Goal: Find specific page/section: Find specific page/section

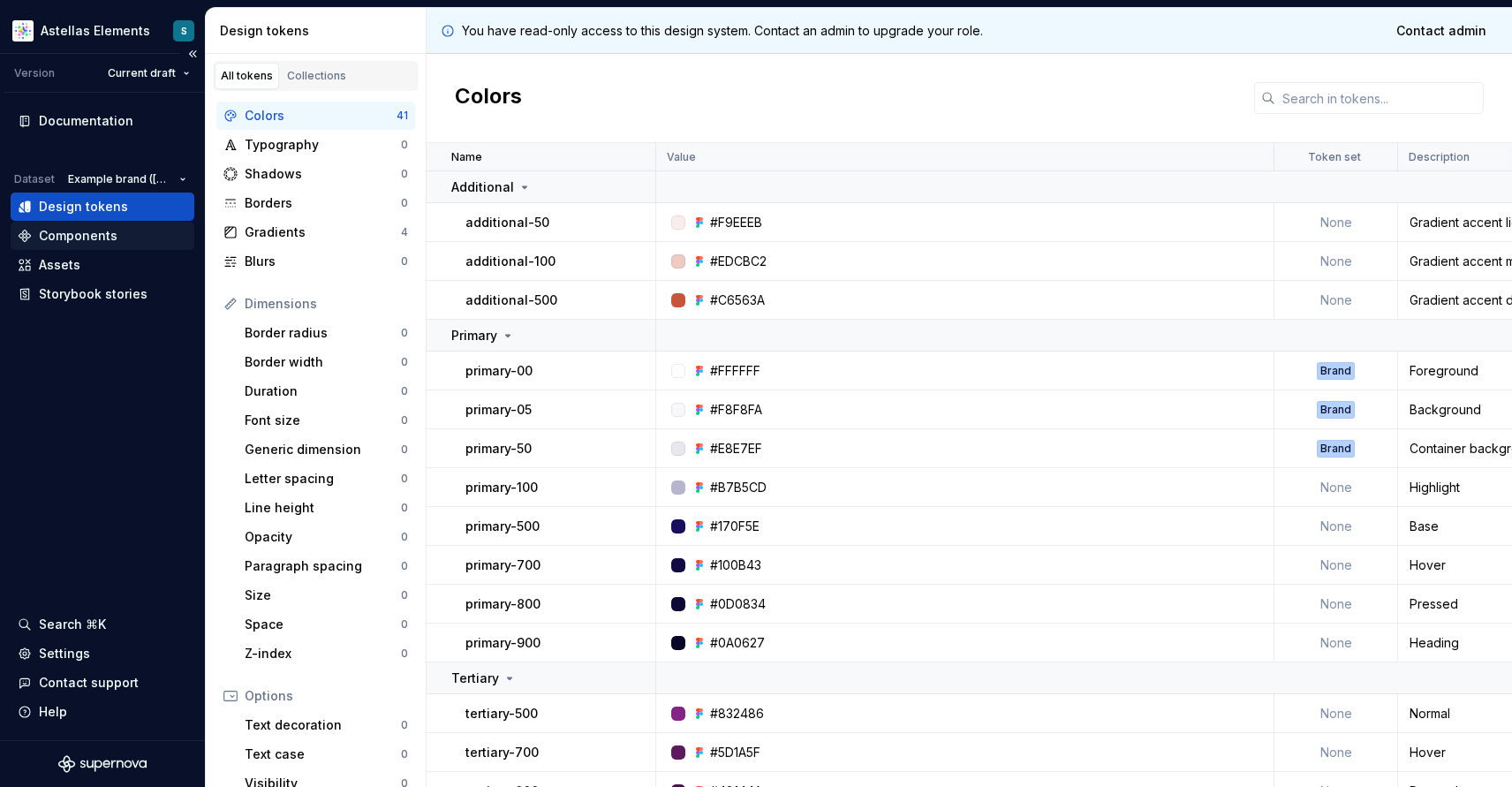
click at [89, 238] on div "Components" at bounding box center [78, 235] width 78 height 18
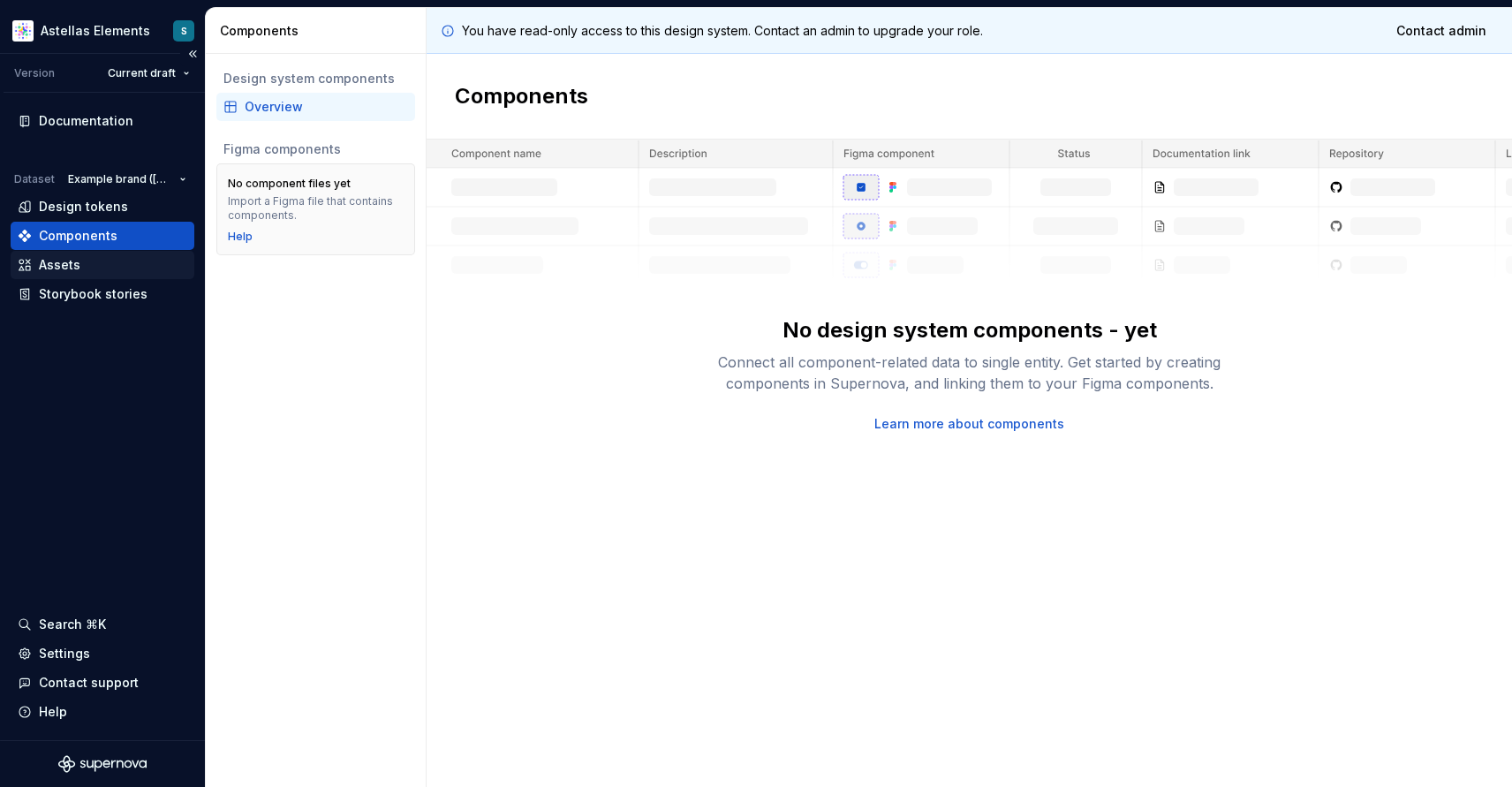
click at [105, 269] on div "Assets" at bounding box center [103, 264] width 170 height 18
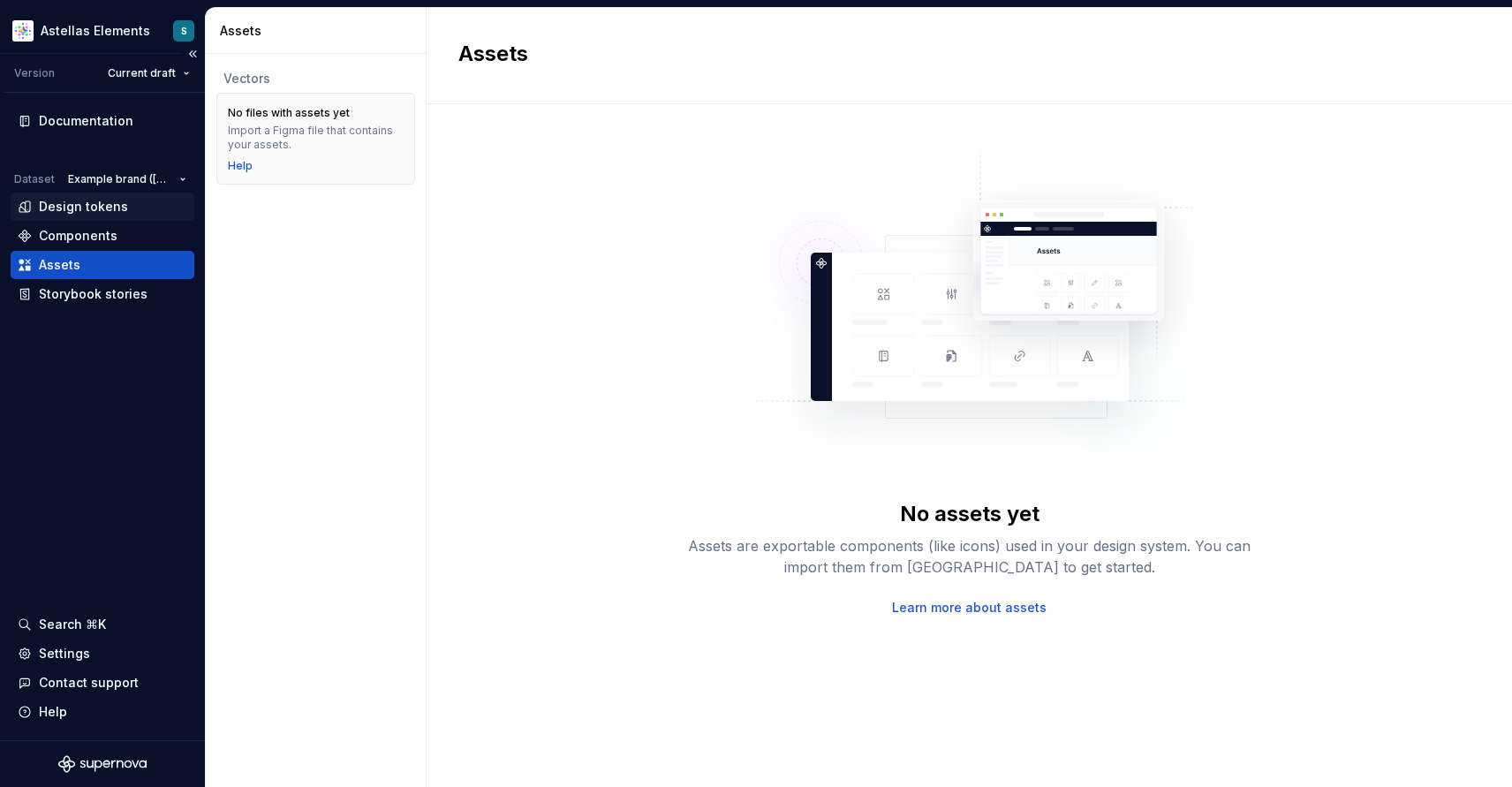
click at [95, 201] on div "Design tokens" at bounding box center [84, 206] width 90 height 18
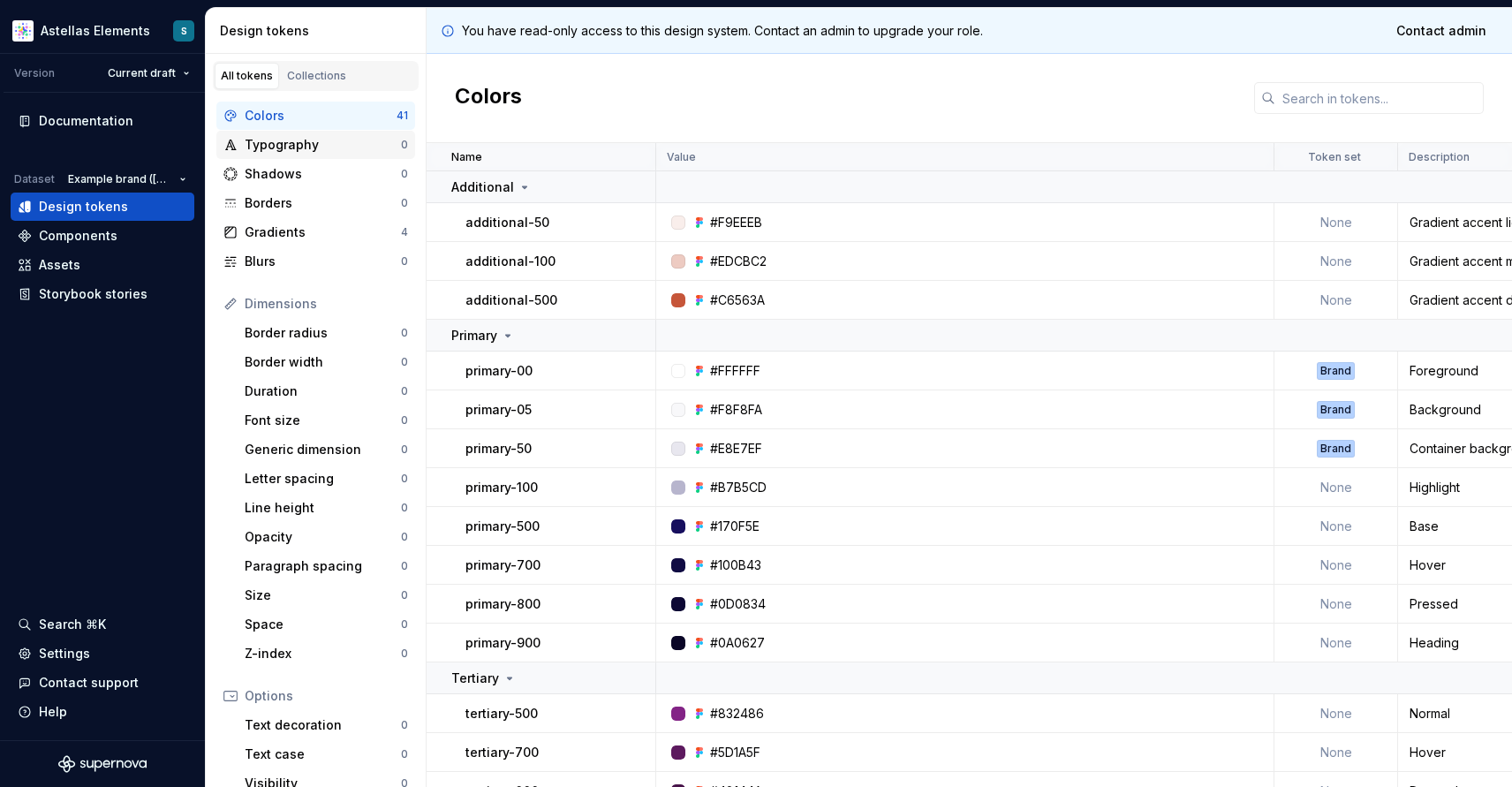
click at [277, 148] on div "Typography" at bounding box center [323, 145] width 157 height 18
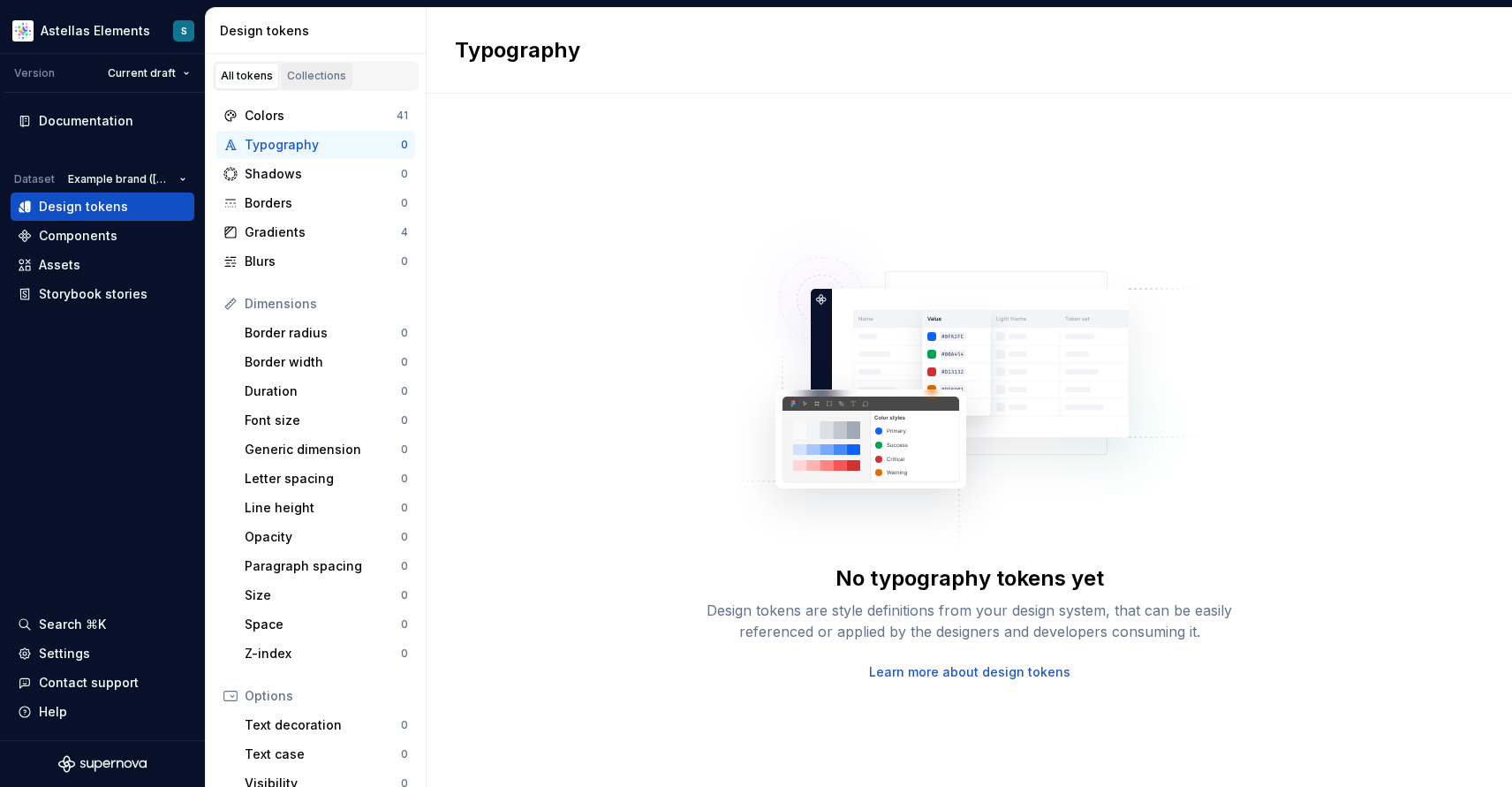
click at [318, 72] on div "Collections" at bounding box center [316, 76] width 59 height 14
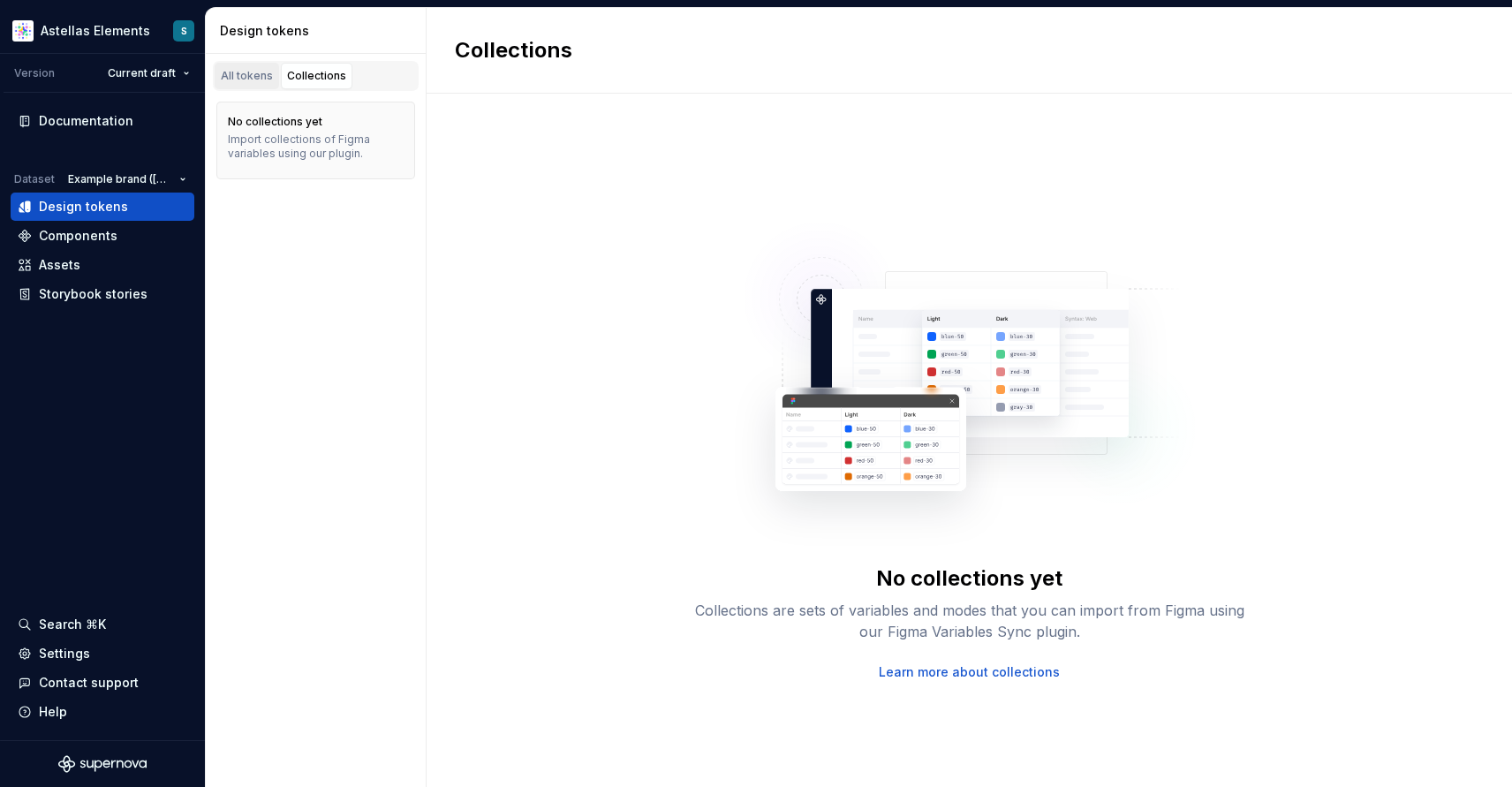
click at [239, 77] on div "All tokens" at bounding box center [247, 76] width 52 height 14
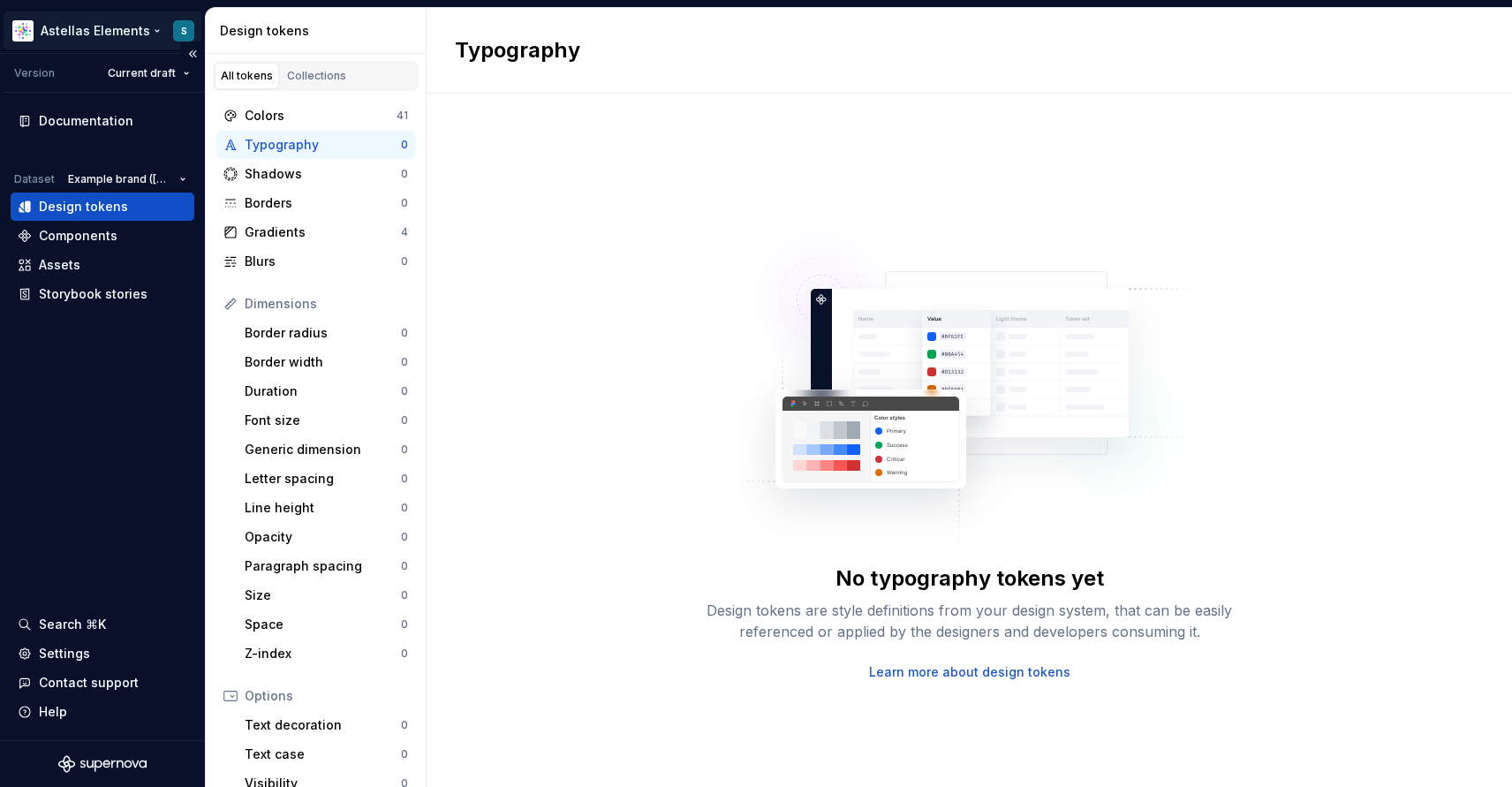
click at [148, 30] on html "Astellas Elements S Version Current draft Documentation Dataset Example brand (…" at bounding box center [756, 393] width 1512 height 787
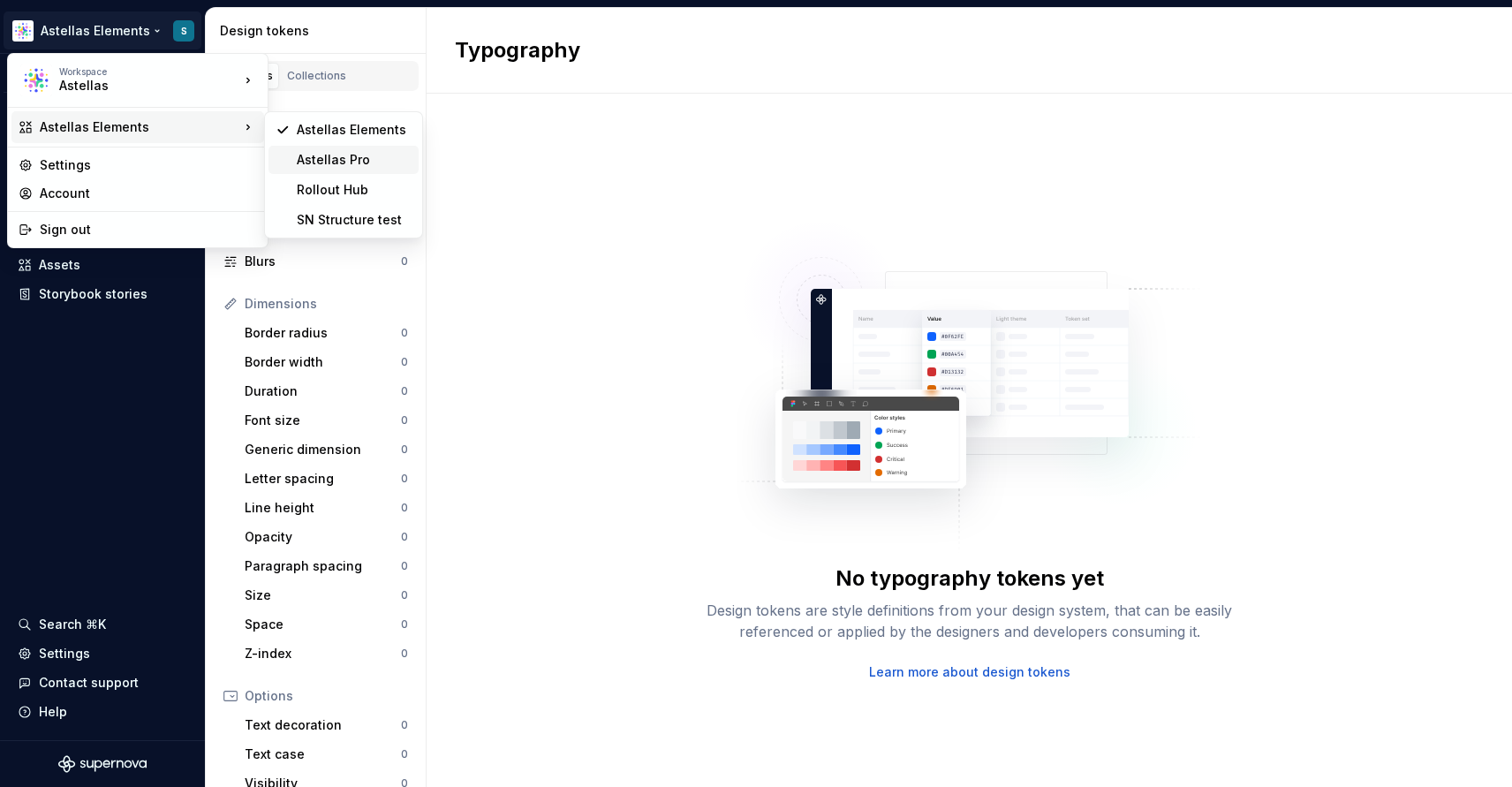
click at [305, 162] on div "Astellas Pro" at bounding box center [354, 160] width 115 height 18
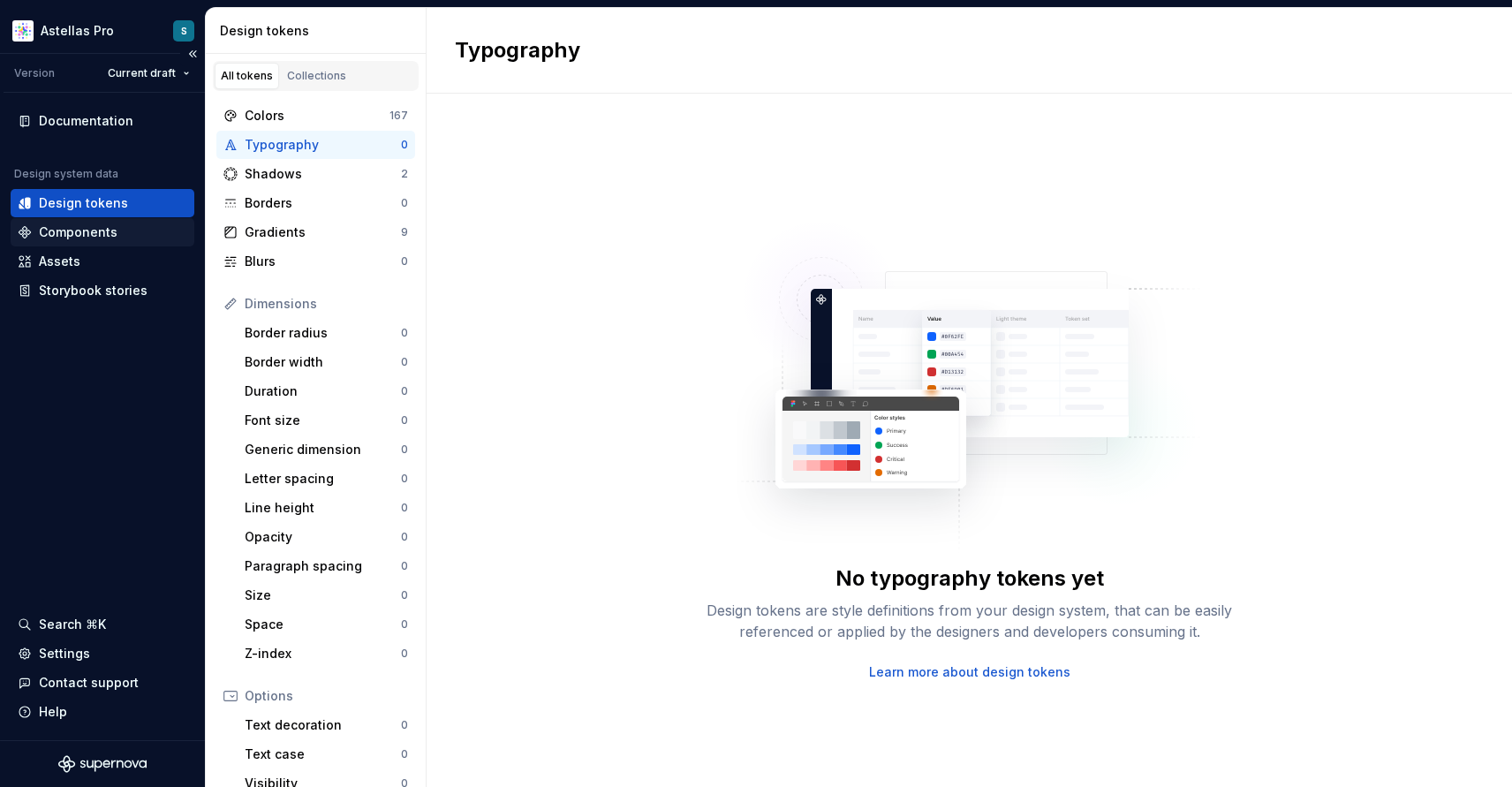
click at [89, 232] on div "Components" at bounding box center [78, 232] width 78 height 18
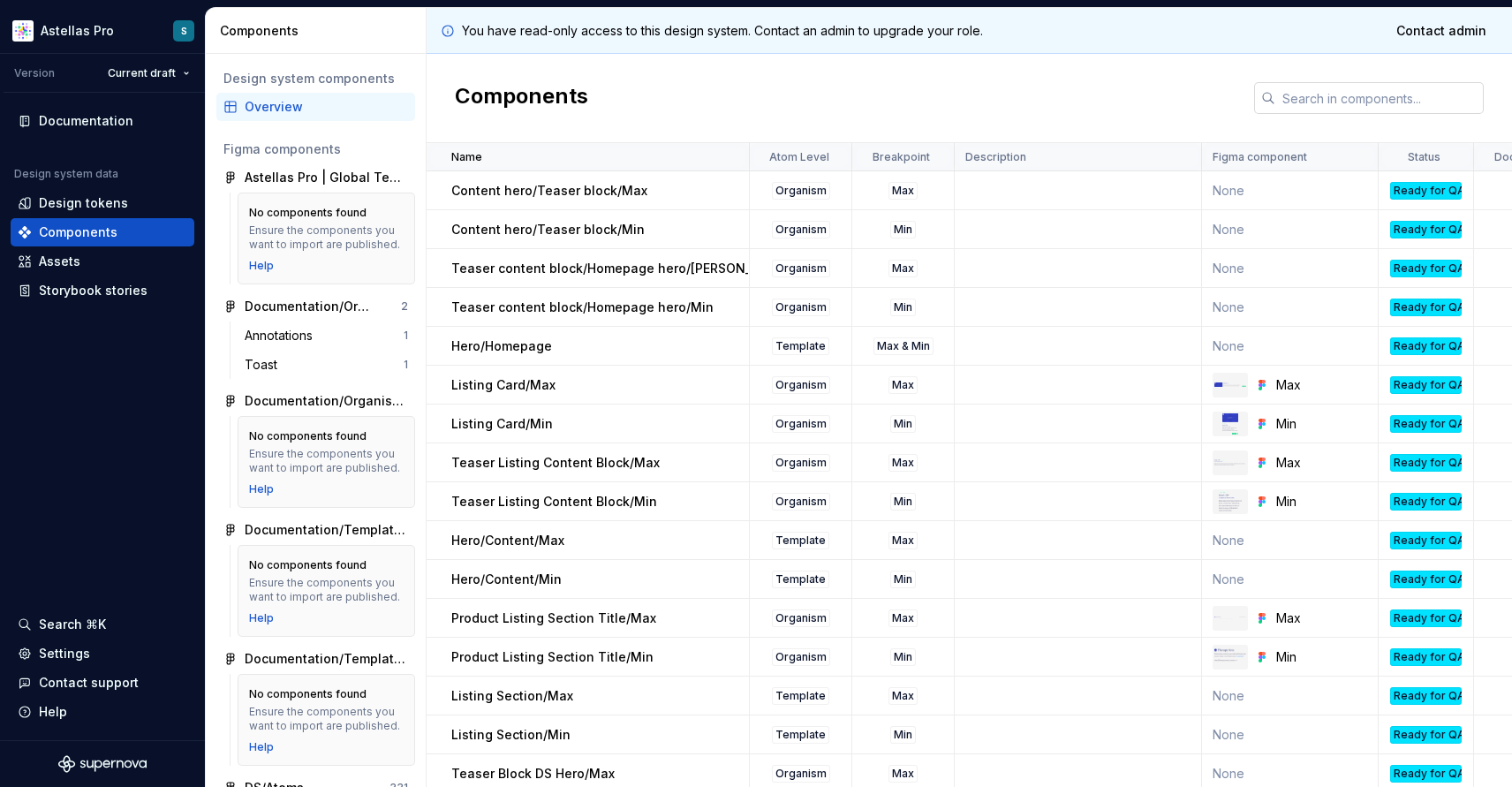
click at [1312, 104] on input "text" at bounding box center [1379, 98] width 208 height 32
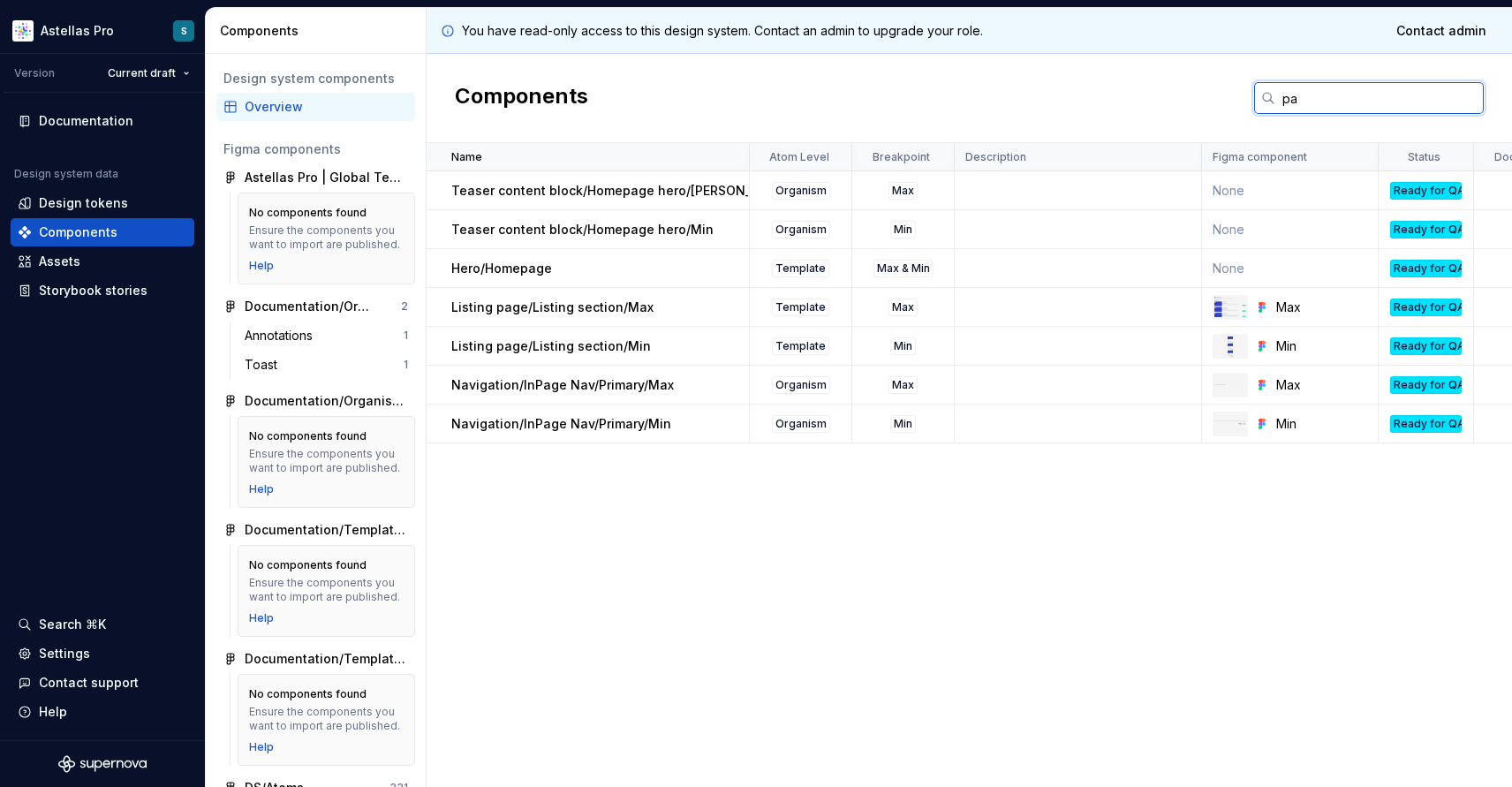
type input "p"
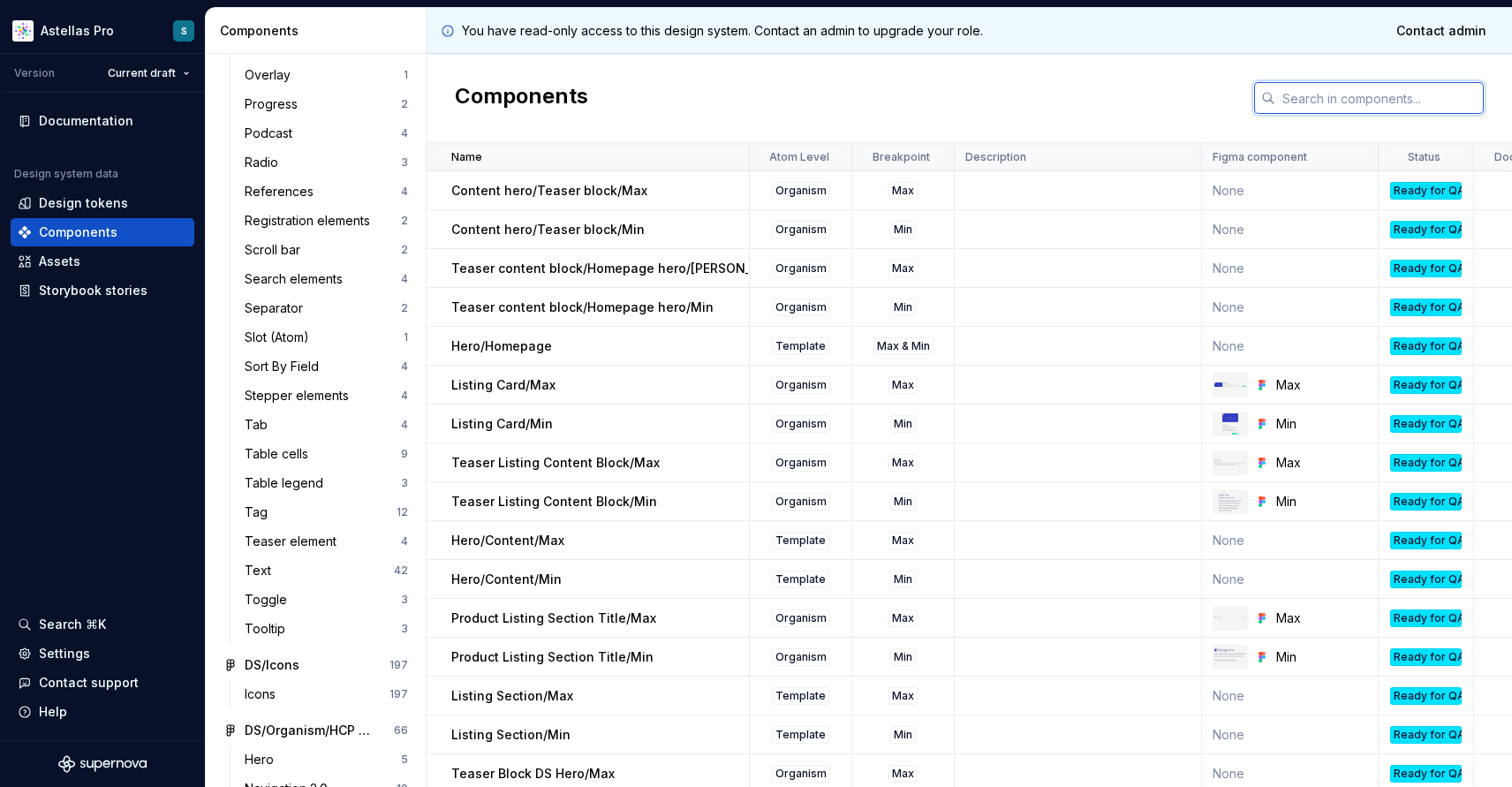
scroll to position [1280, 0]
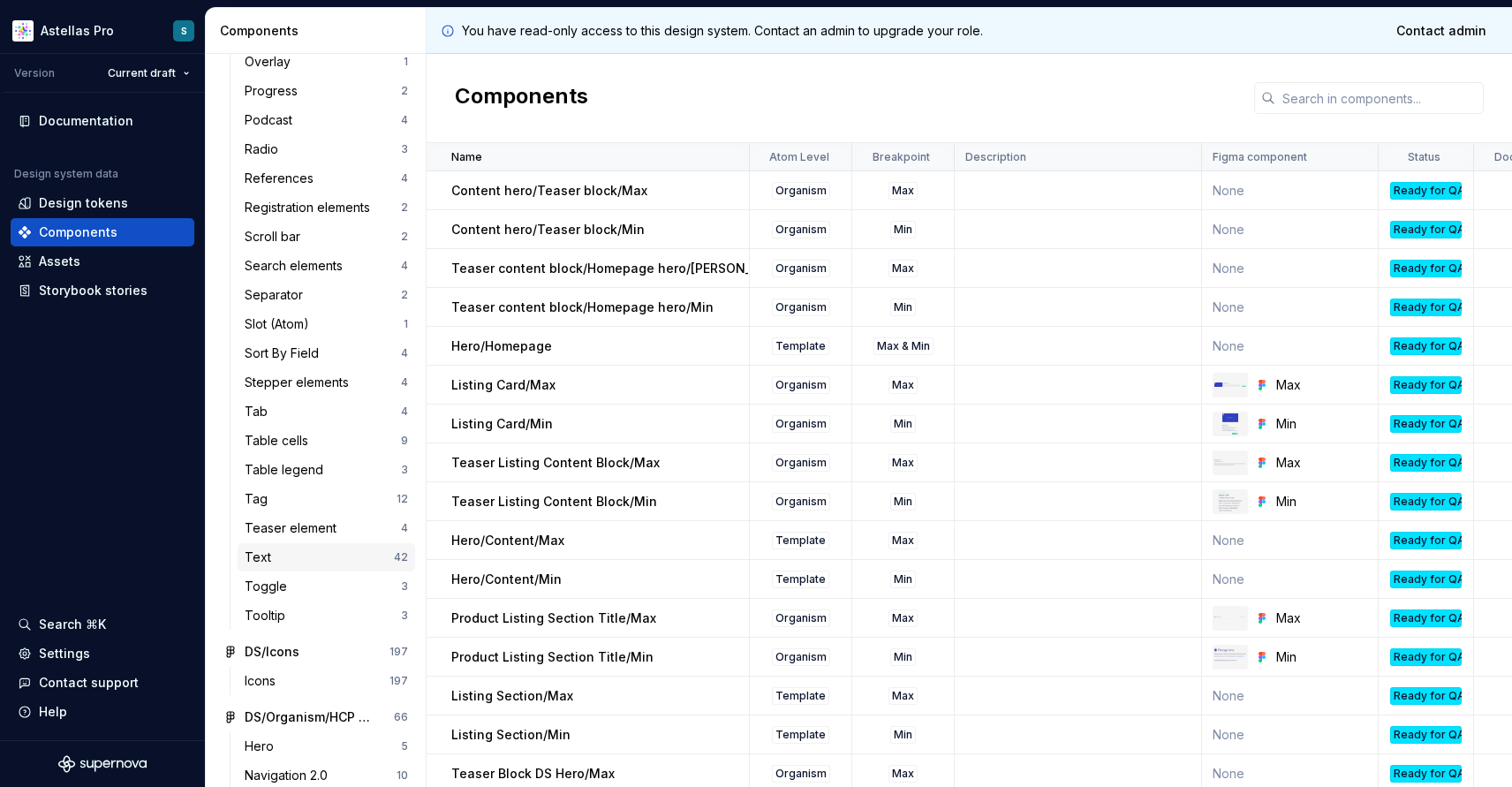
click at [296, 561] on div "Text" at bounding box center [319, 557] width 149 height 18
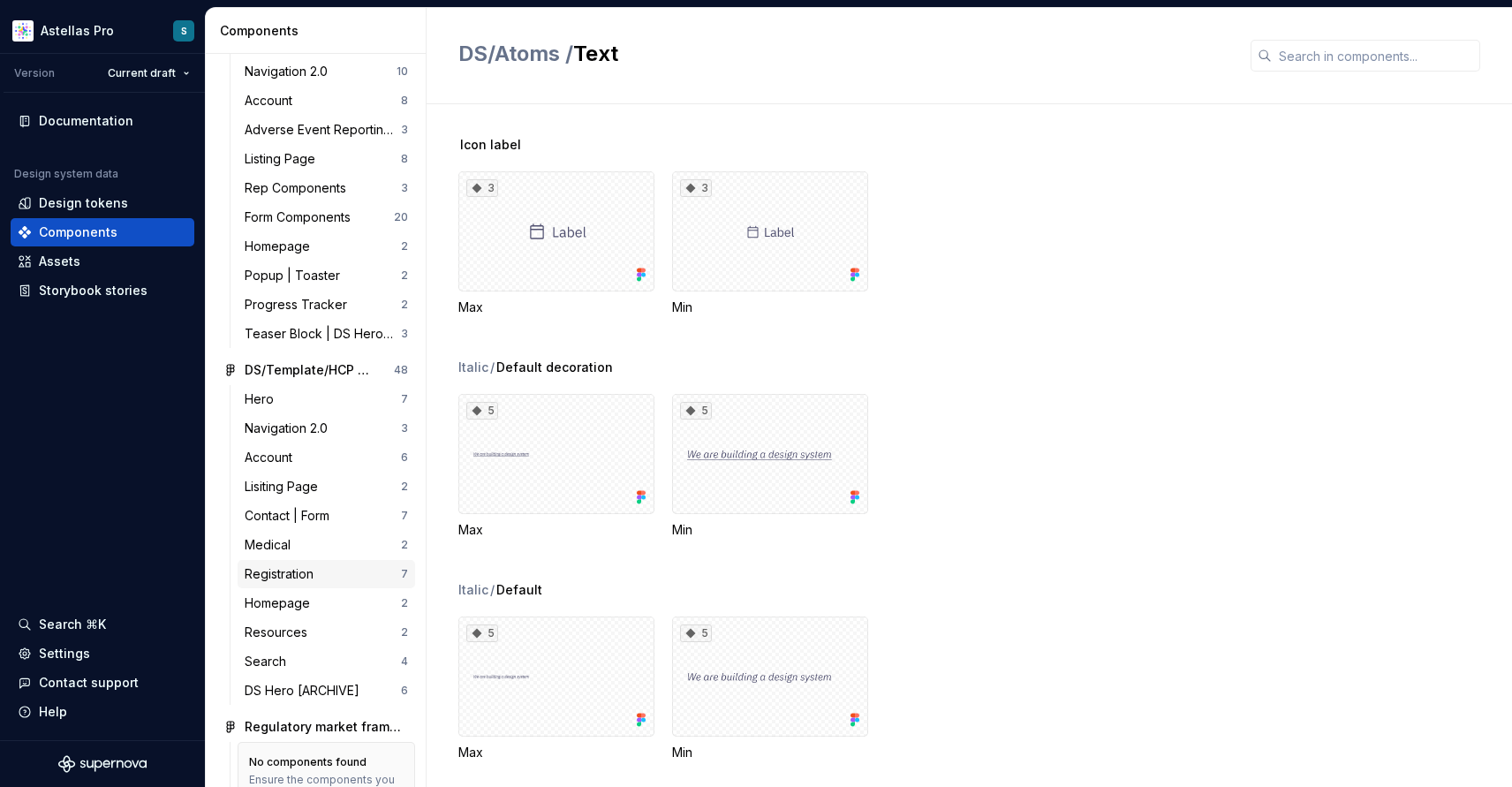
scroll to position [1980, 0]
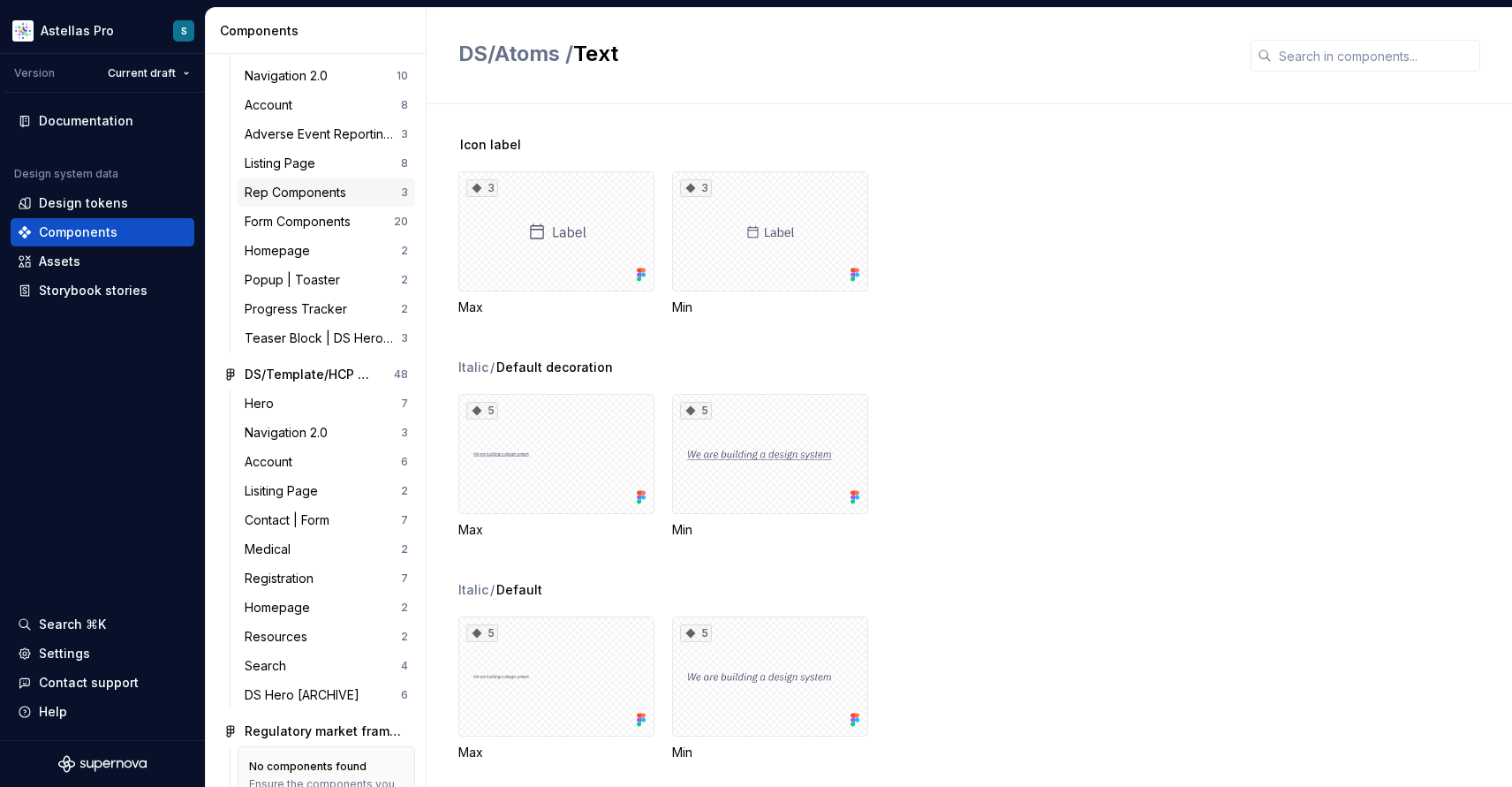
click at [317, 193] on div "Rep Components" at bounding box center [299, 192] width 108 height 18
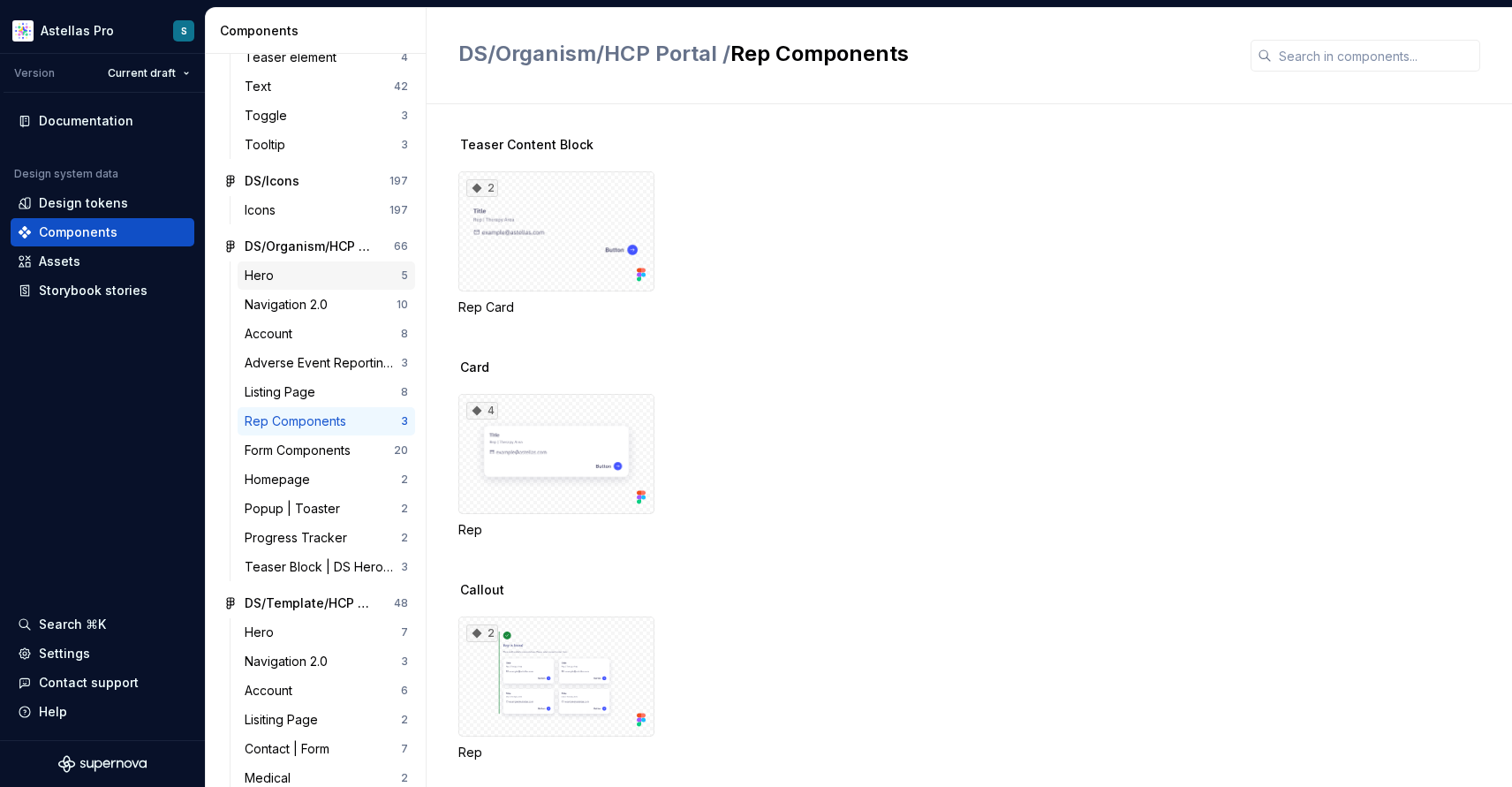
scroll to position [1750, 0]
click at [323, 393] on div "Listing Page" at bounding box center [323, 394] width 157 height 18
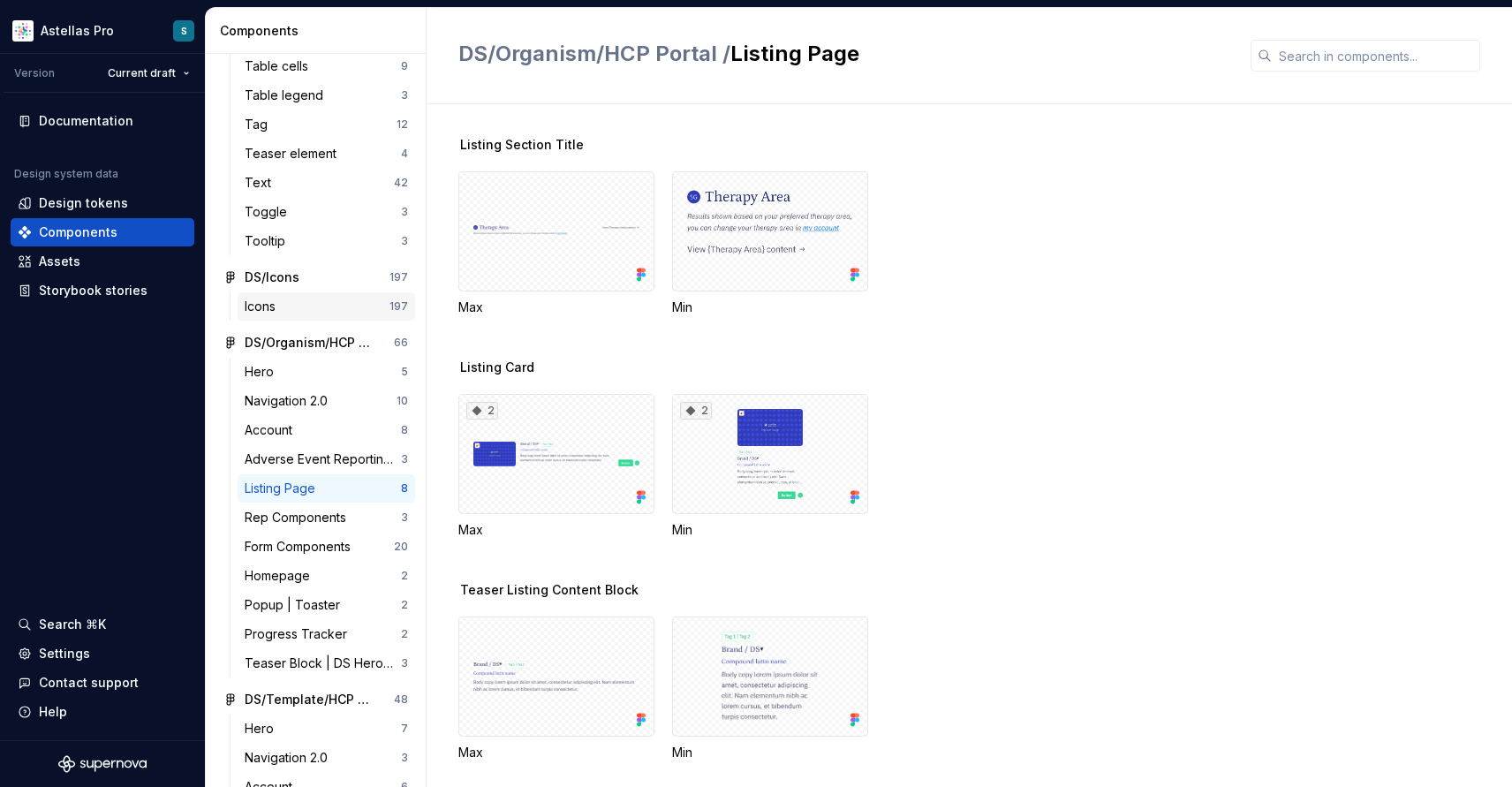
scroll to position [1637, 0]
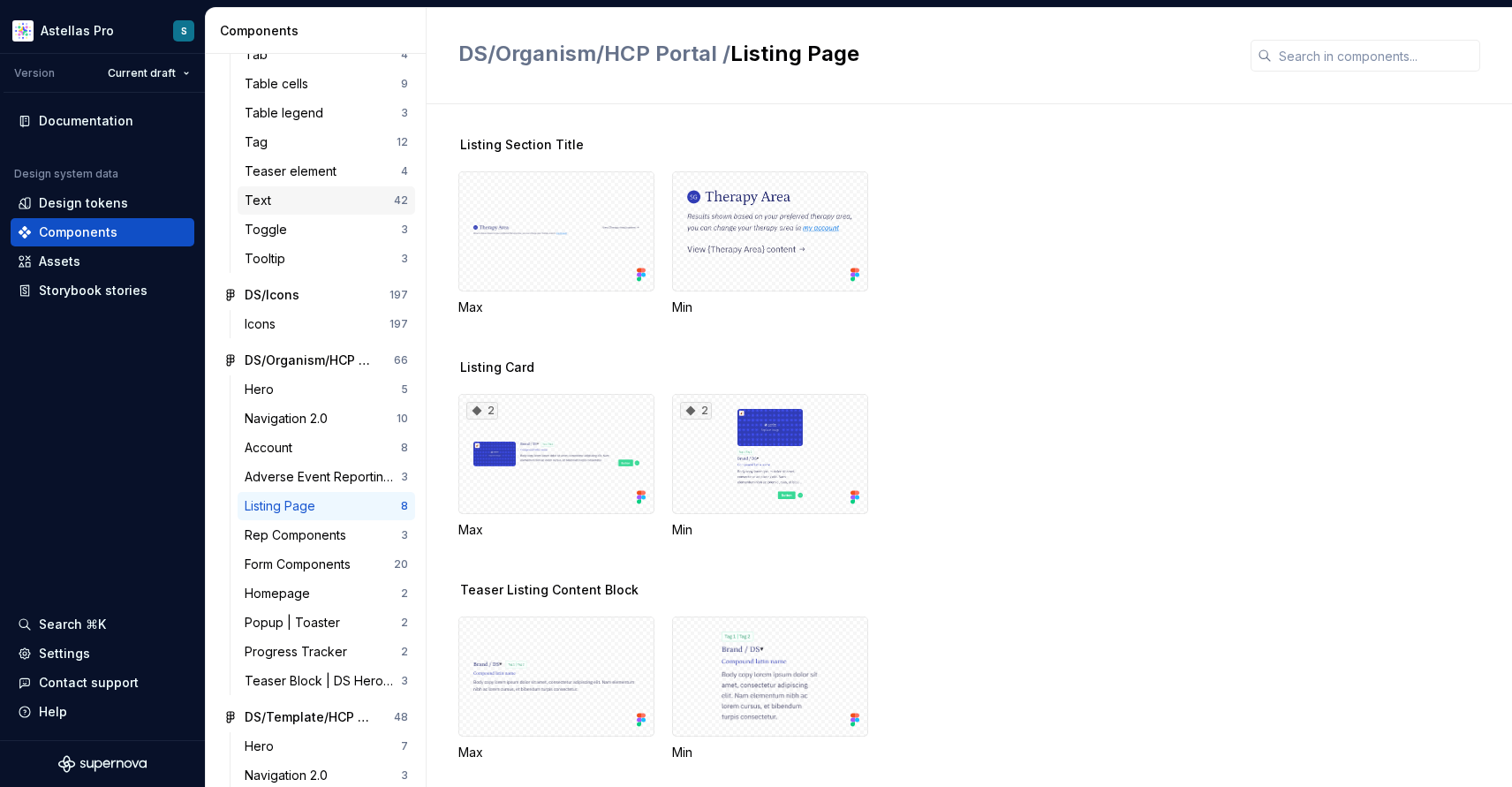
click at [320, 206] on div "Text" at bounding box center [319, 200] width 149 height 18
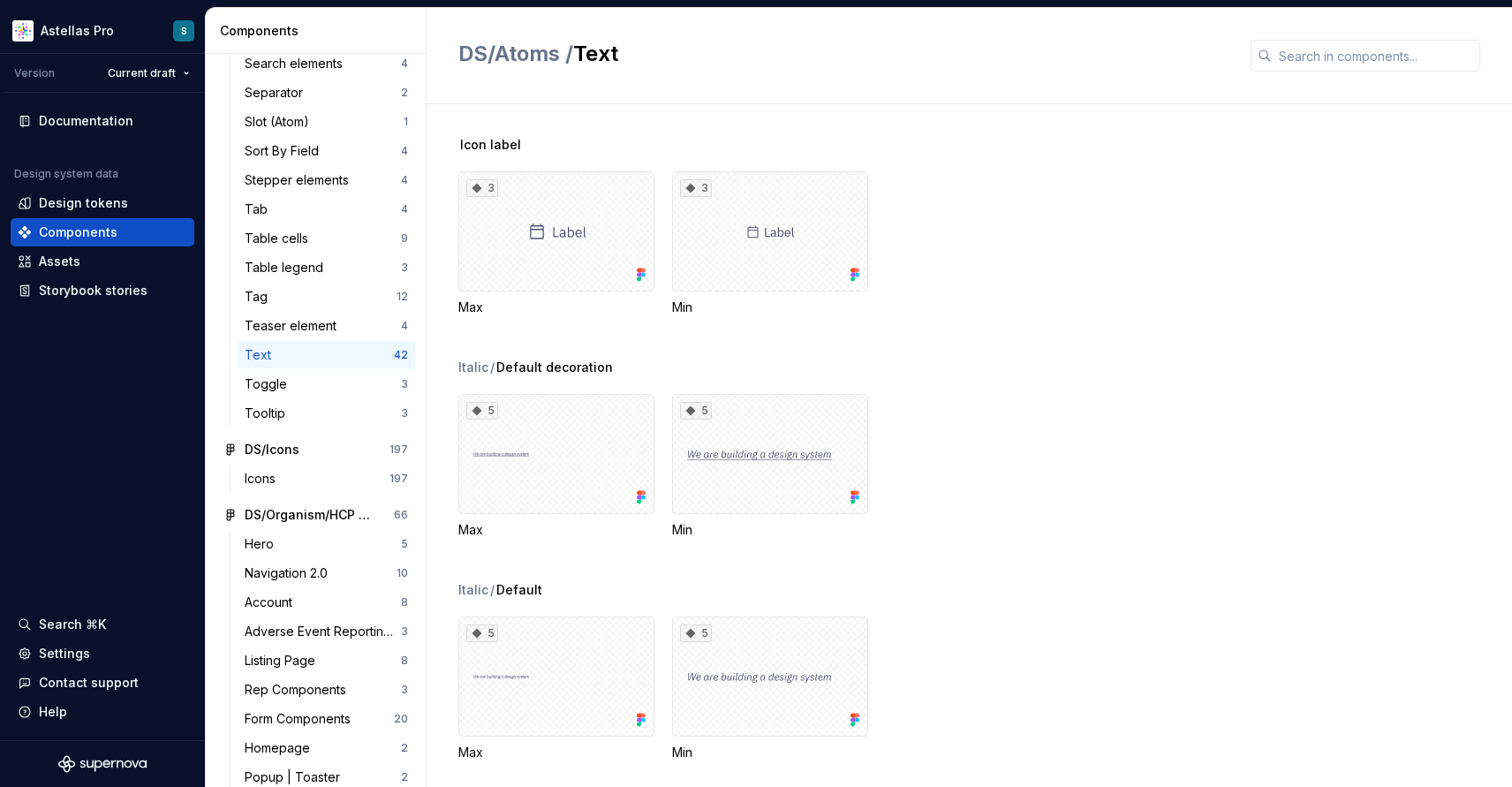
scroll to position [1464, 0]
